Goal: Download file/media

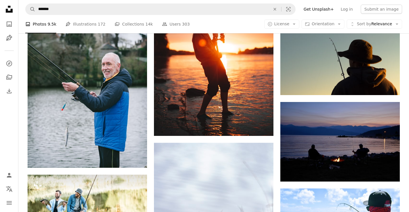
scroll to position [4406, 0]
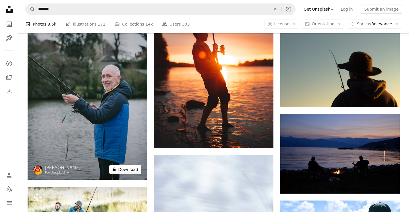
click at [125, 170] on button "A lock Download" at bounding box center [125, 169] width 32 height 9
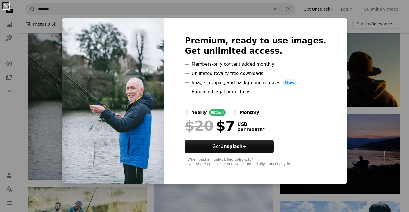
click at [6, 5] on button "An X shape" at bounding box center [5, 5] width 7 height 7
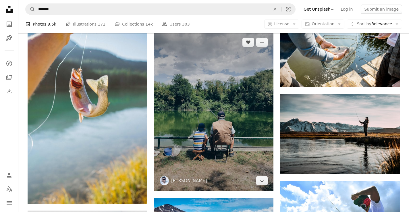
scroll to position [385, 0]
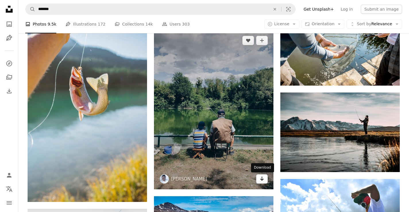
click at [261, 177] on icon "Arrow pointing down" at bounding box center [261, 178] width 5 height 7
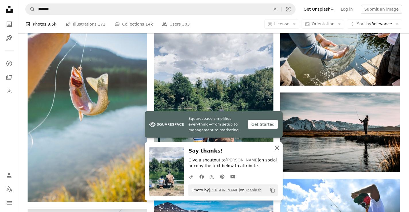
click at [275, 148] on icon "An X shape" at bounding box center [276, 147] width 7 height 7
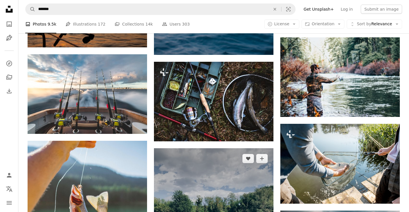
scroll to position [266, 0]
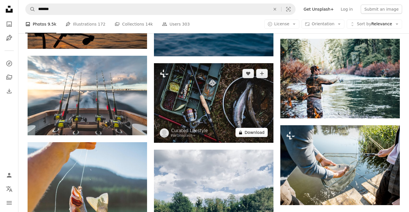
click at [254, 132] on button "A lock Download" at bounding box center [251, 132] width 32 height 9
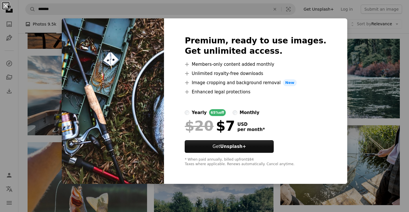
click at [5, 5] on button "An X shape" at bounding box center [5, 5] width 7 height 7
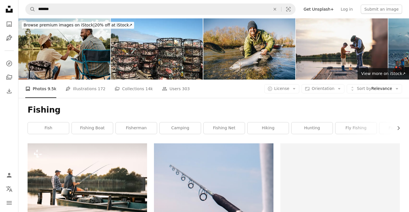
click at [250, 56] on img at bounding box center [249, 48] width 92 height 61
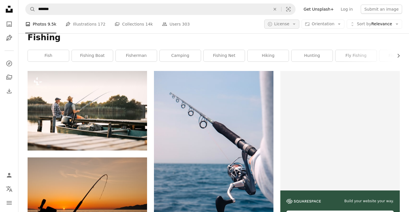
scroll to position [73, 0]
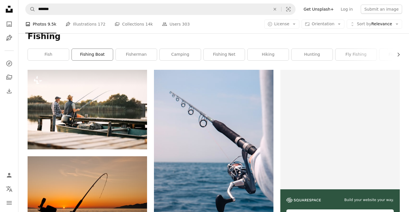
click at [98, 55] on link "fishing boat" at bounding box center [92, 54] width 41 height 11
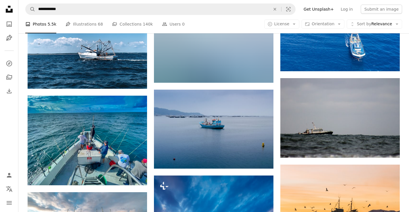
scroll to position [400, 0]
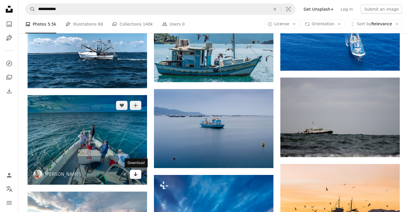
click at [135, 175] on icon "Download" at bounding box center [136, 174] width 4 height 4
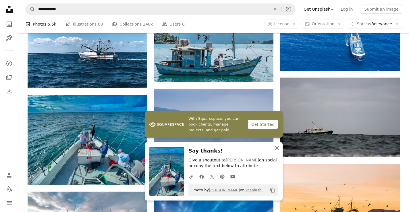
click at [277, 148] on icon "button" at bounding box center [277, 148] width 4 height 4
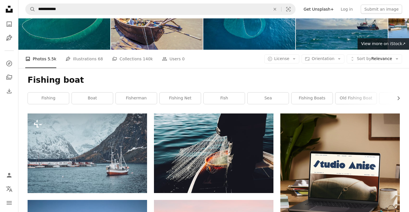
scroll to position [0, 0]
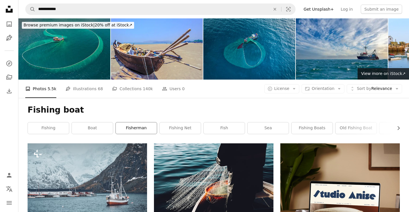
click at [142, 128] on link "fisherman" at bounding box center [136, 127] width 41 height 11
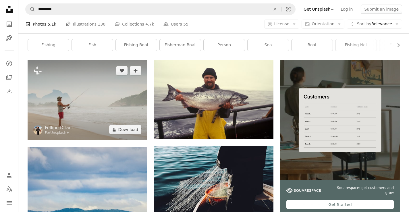
scroll to position [88, 0]
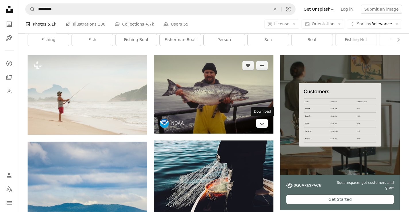
click at [262, 124] on icon "Download" at bounding box center [262, 123] width 4 height 4
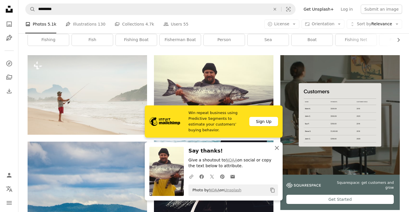
click at [276, 146] on icon "An X shape" at bounding box center [276, 147] width 7 height 7
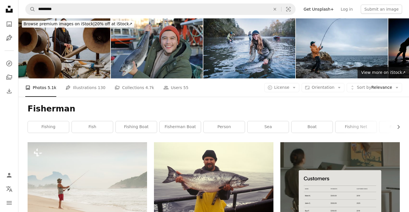
scroll to position [0, 0]
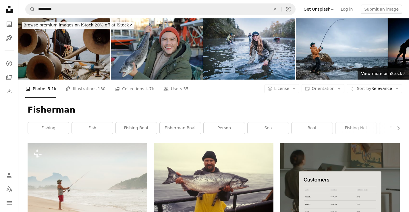
click at [252, 38] on img at bounding box center [249, 48] width 92 height 61
